Goal: Entertainment & Leisure: Consume media (video, audio)

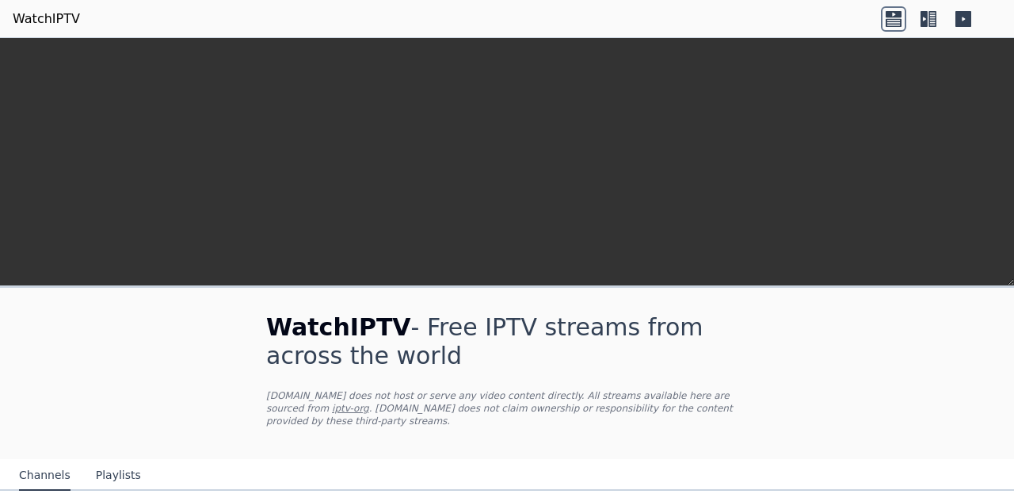
scroll to position [413, 0]
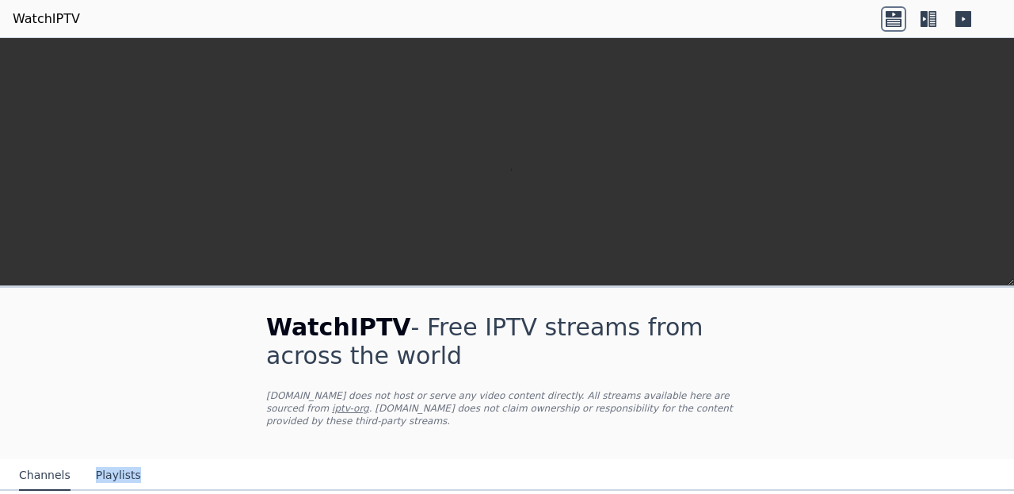
scroll to position [17, 0]
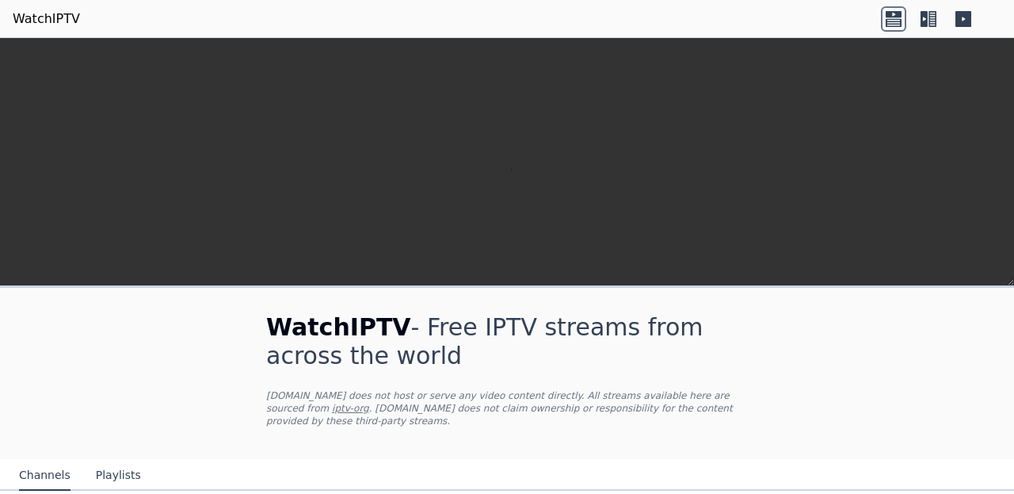
scroll to position [1988, 0]
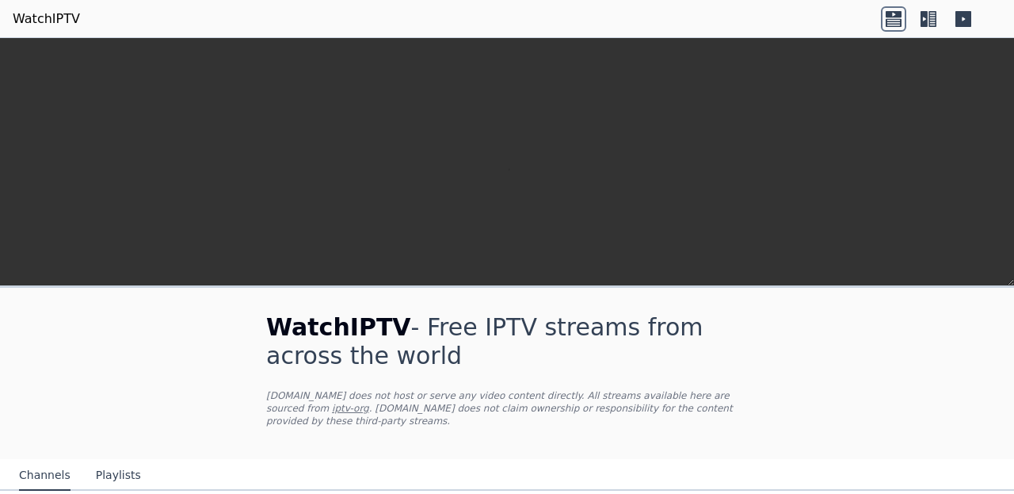
scroll to position [1619, 0]
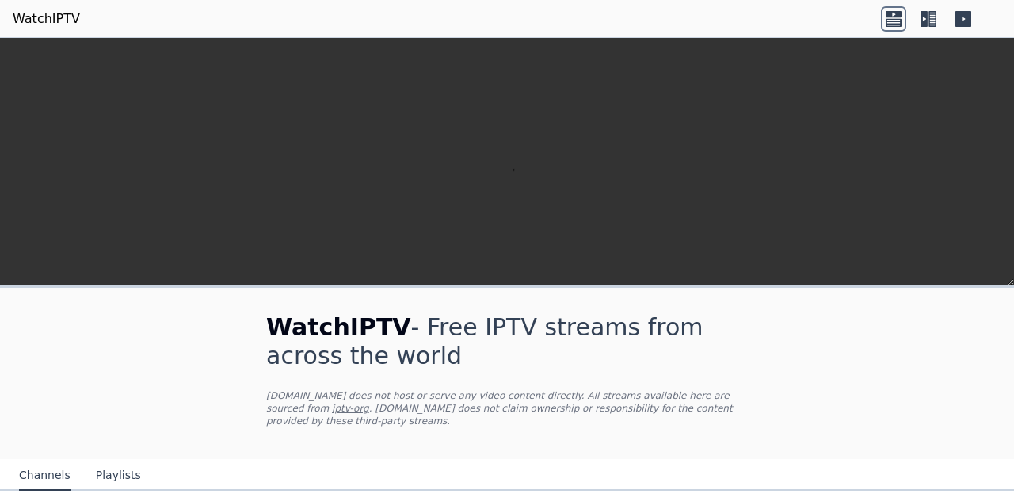
scroll to position [508, 0]
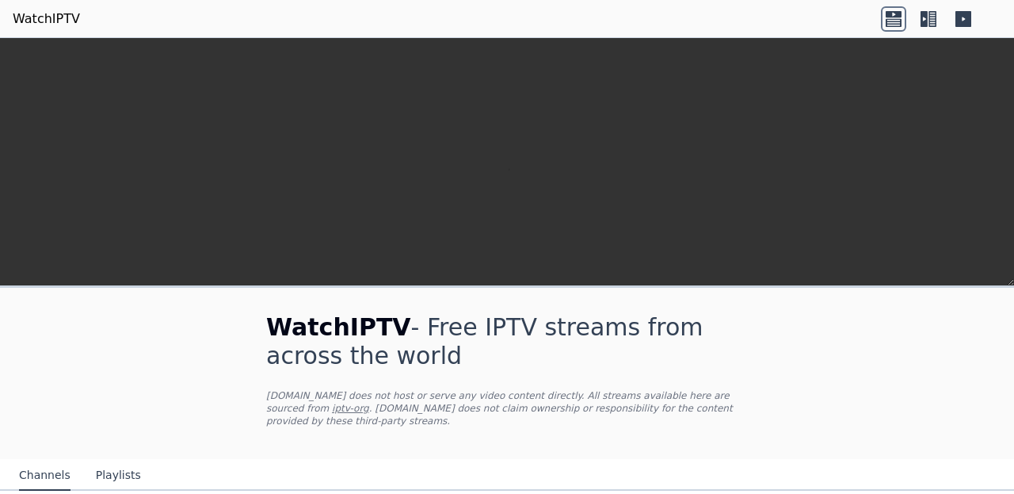
scroll to position [1498, 0]
